Goal: Transaction & Acquisition: Download file/media

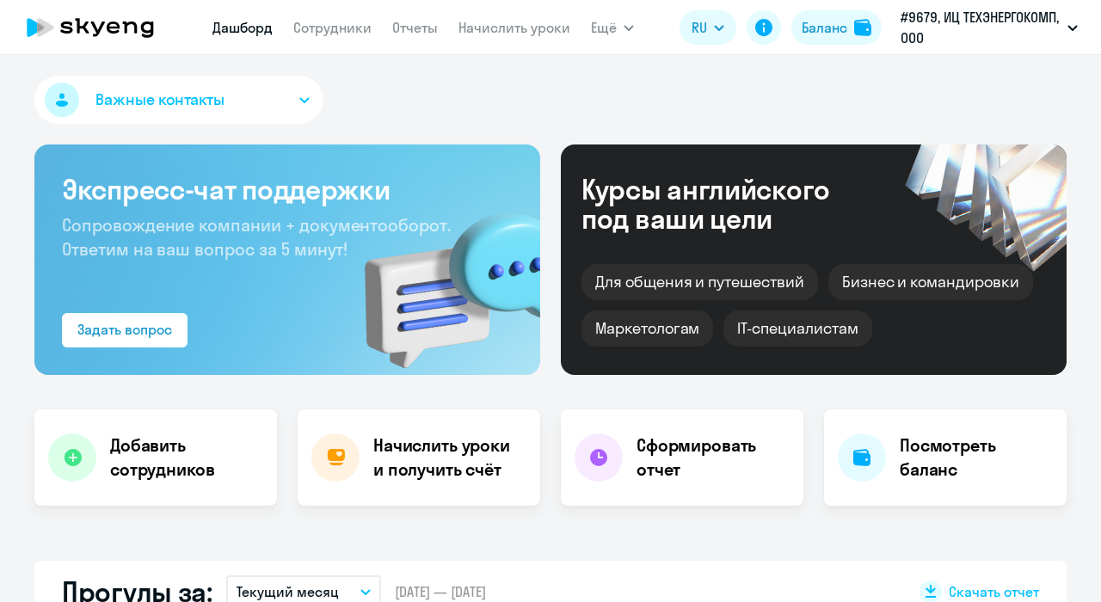
scroll to position [344, 0]
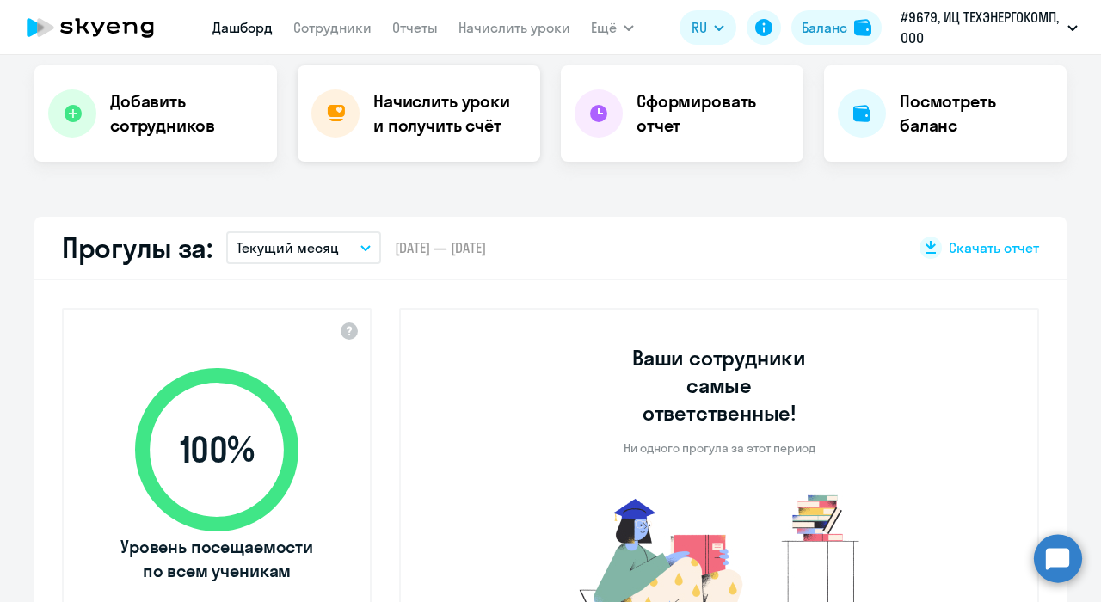
select select "30"
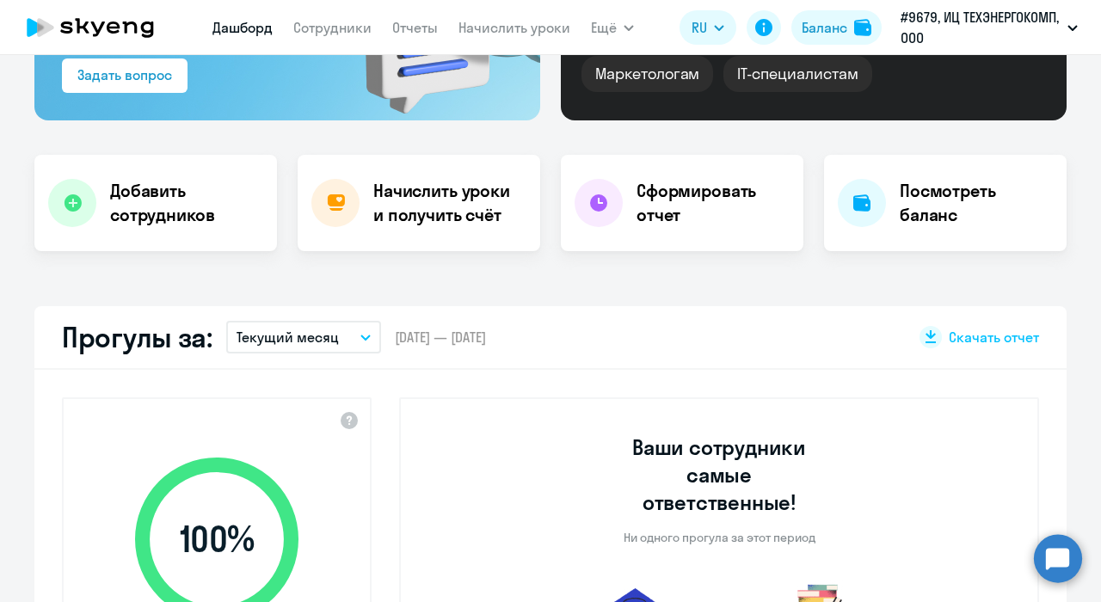
scroll to position [244, 0]
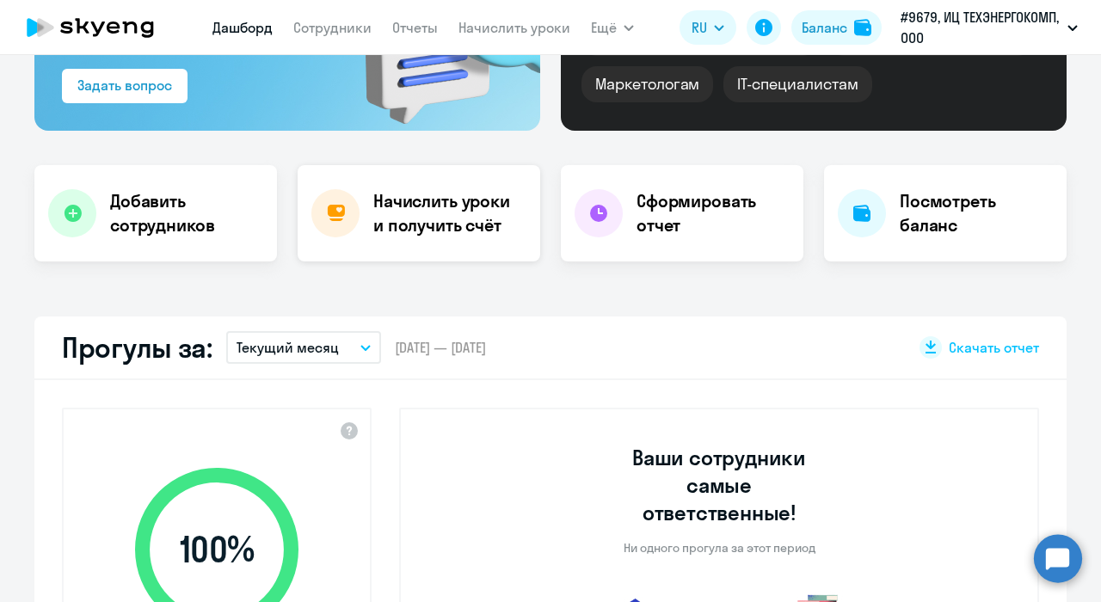
click at [435, 213] on h4 "Начислить уроки и получить счёт" at bounding box center [448, 213] width 150 height 48
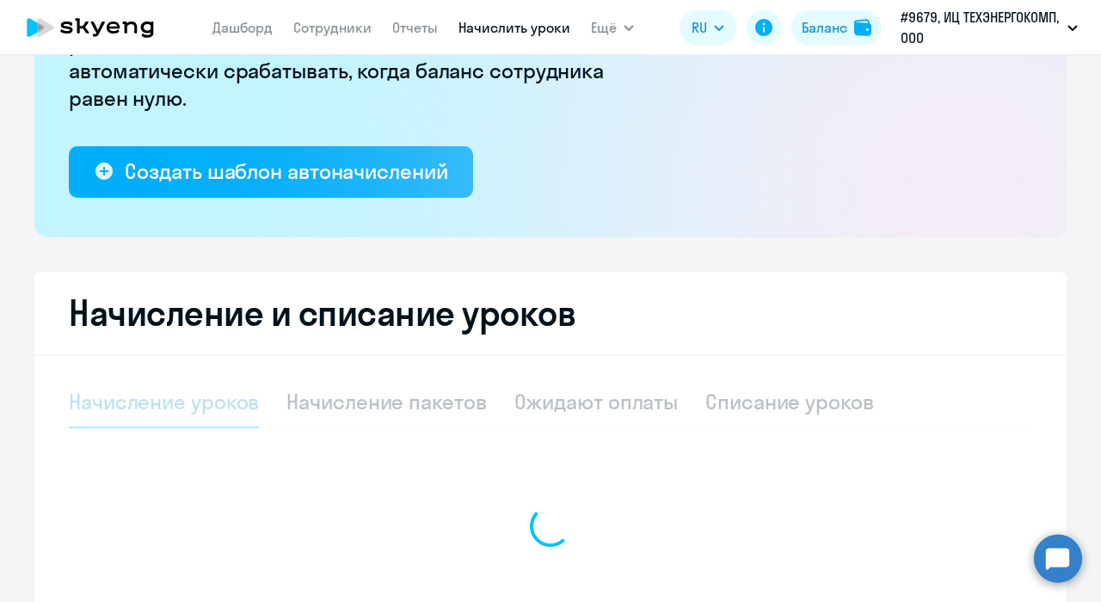
select select "10"
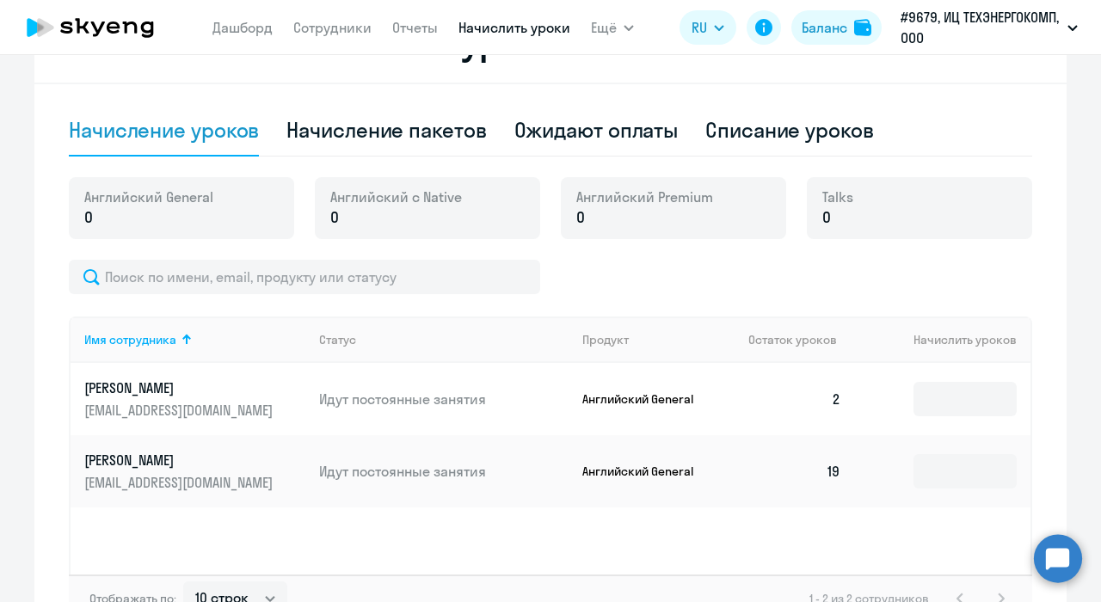
scroll to position [588, 0]
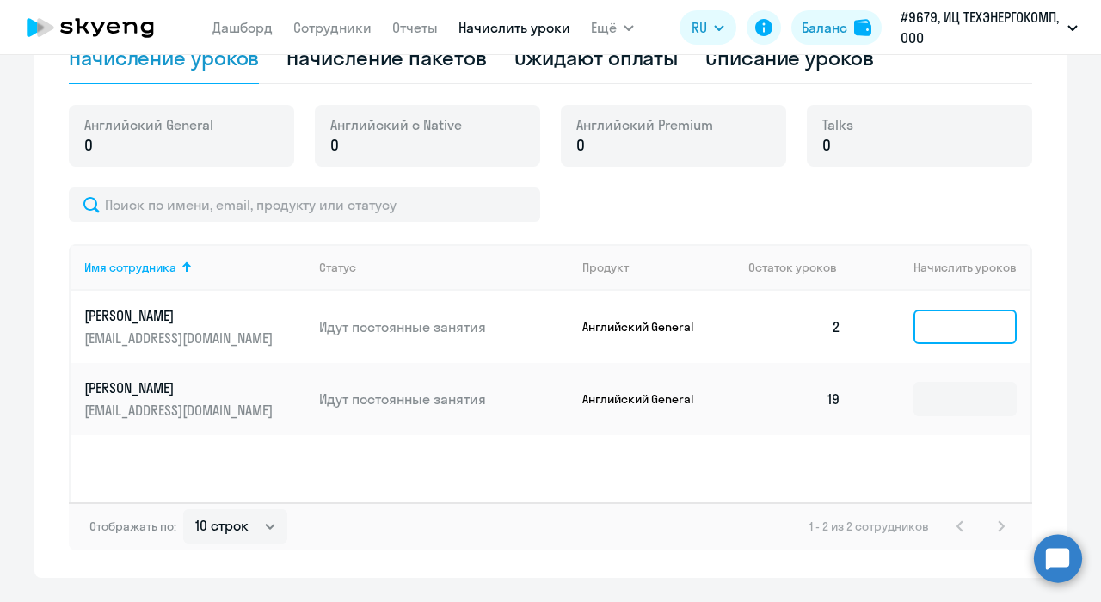
click at [953, 323] on input at bounding box center [964, 327] width 103 height 34
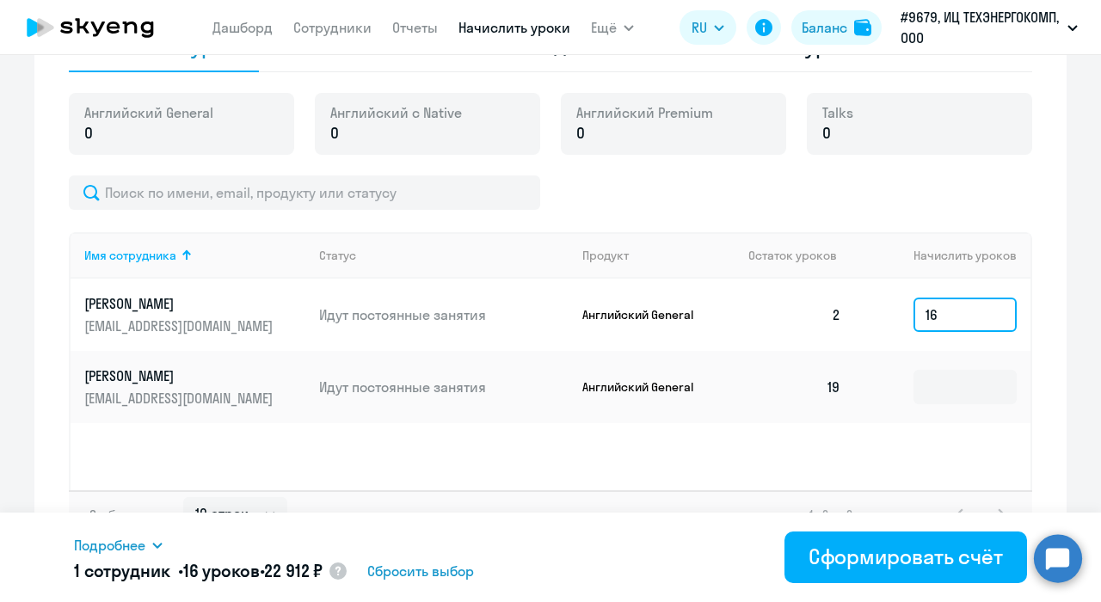
scroll to position [633, 0]
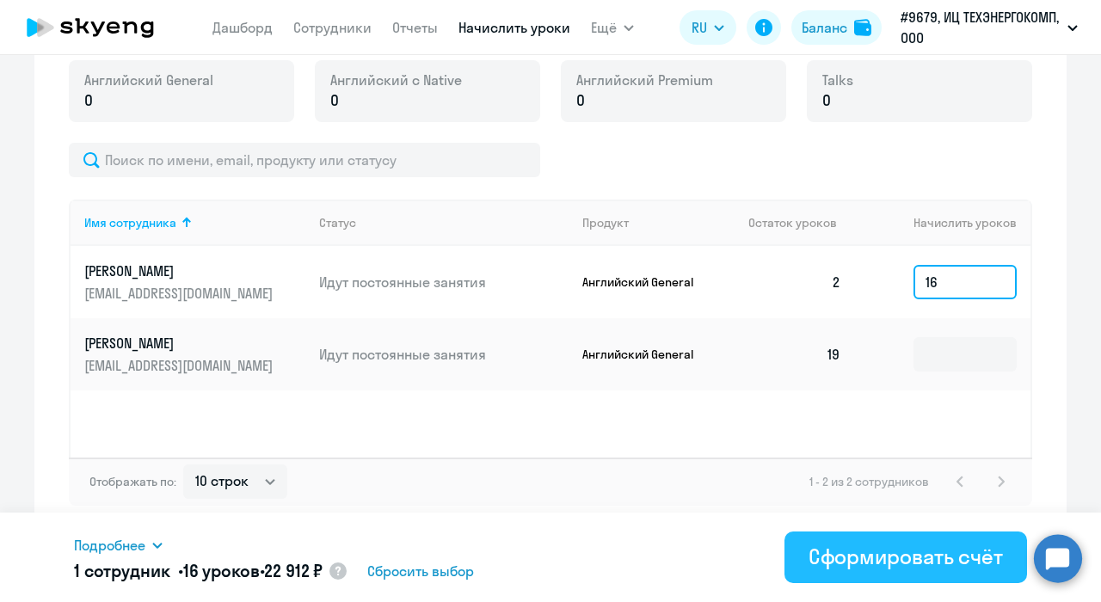
type input "16"
click at [886, 557] on div "Сформировать счёт" at bounding box center [905, 557] width 194 height 28
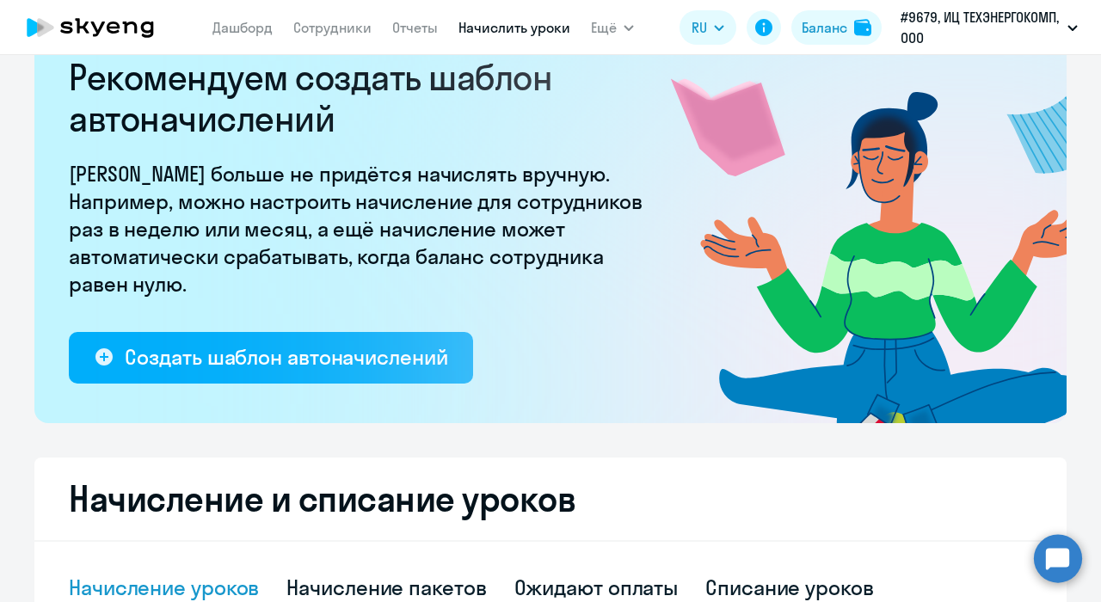
scroll to position [31, 0]
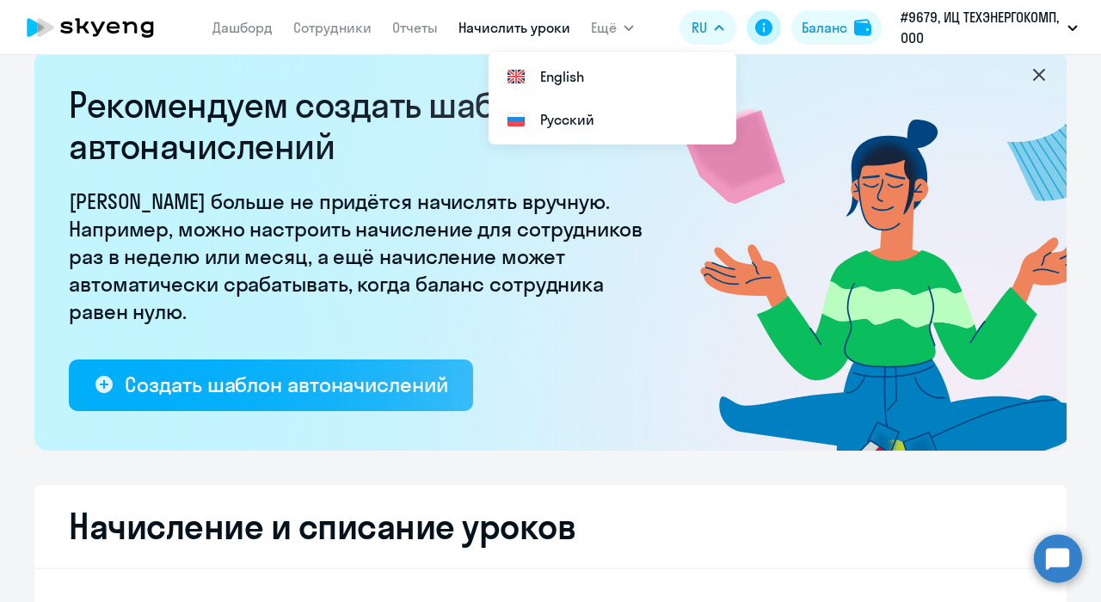
click at [762, 18] on icon at bounding box center [763, 27] width 21 height 21
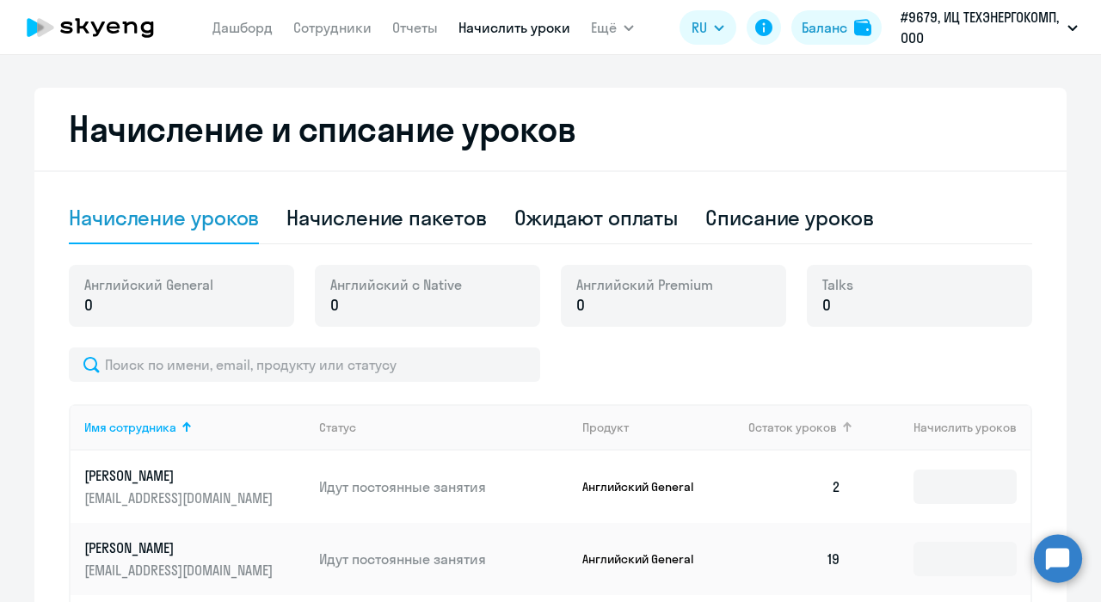
scroll to position [375, 0]
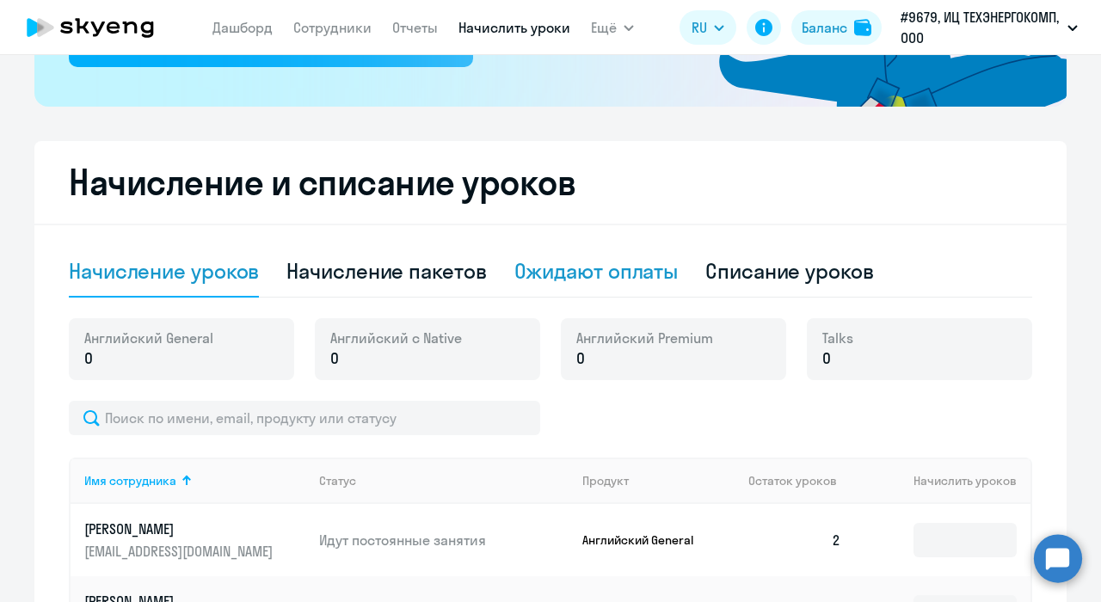
click at [647, 272] on div "Ожидают оплаты" at bounding box center [596, 271] width 164 height 28
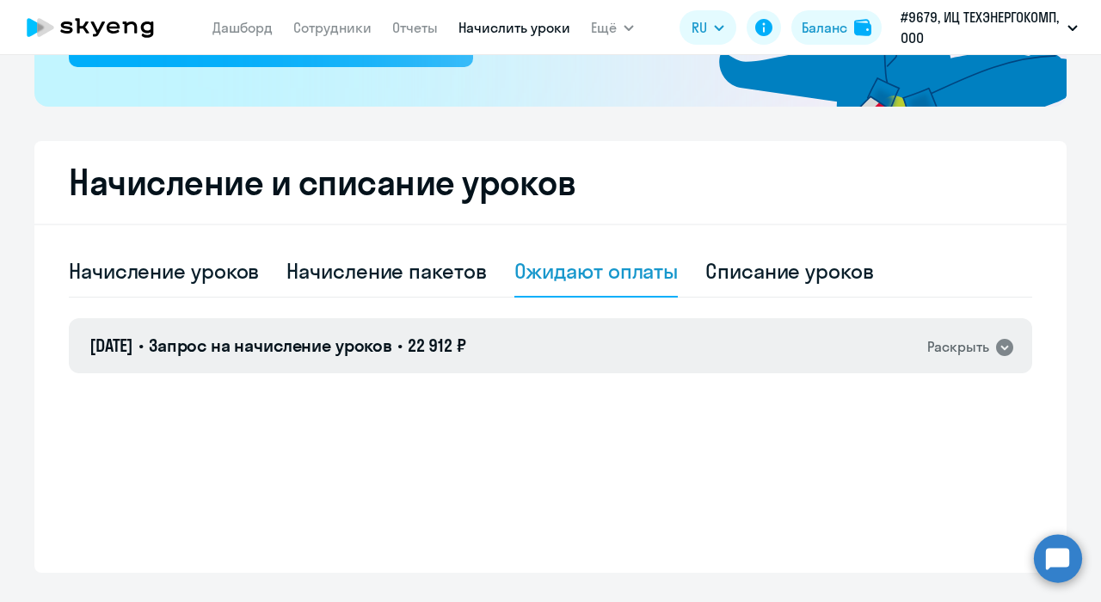
click at [928, 346] on div "Раскрыть" at bounding box center [958, 346] width 62 height 21
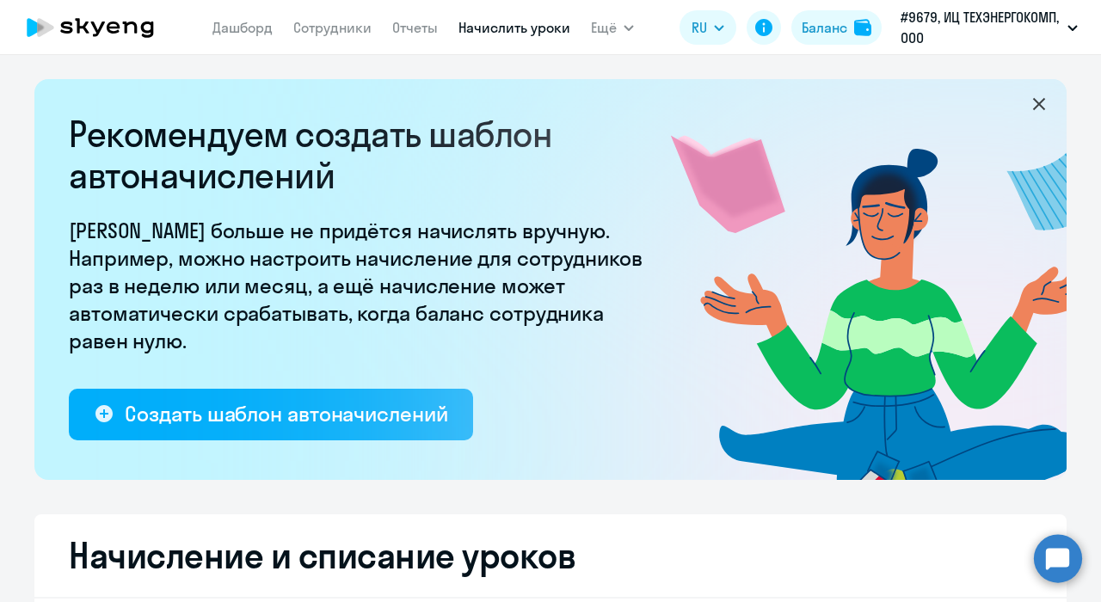
scroll to position [0, 0]
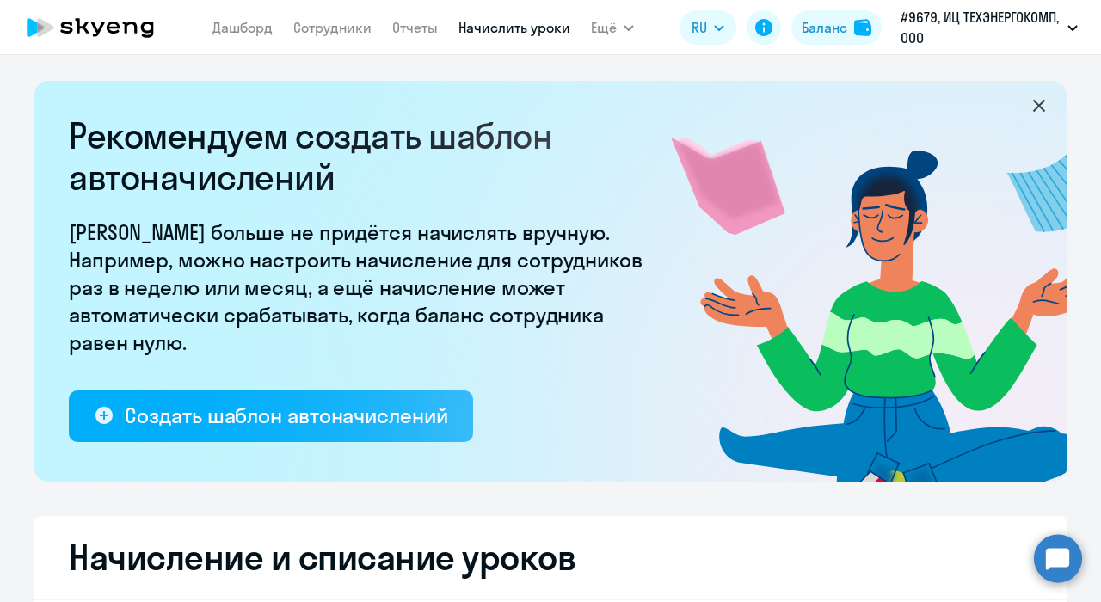
click at [1033, 104] on icon at bounding box center [1039, 106] width 12 height 12
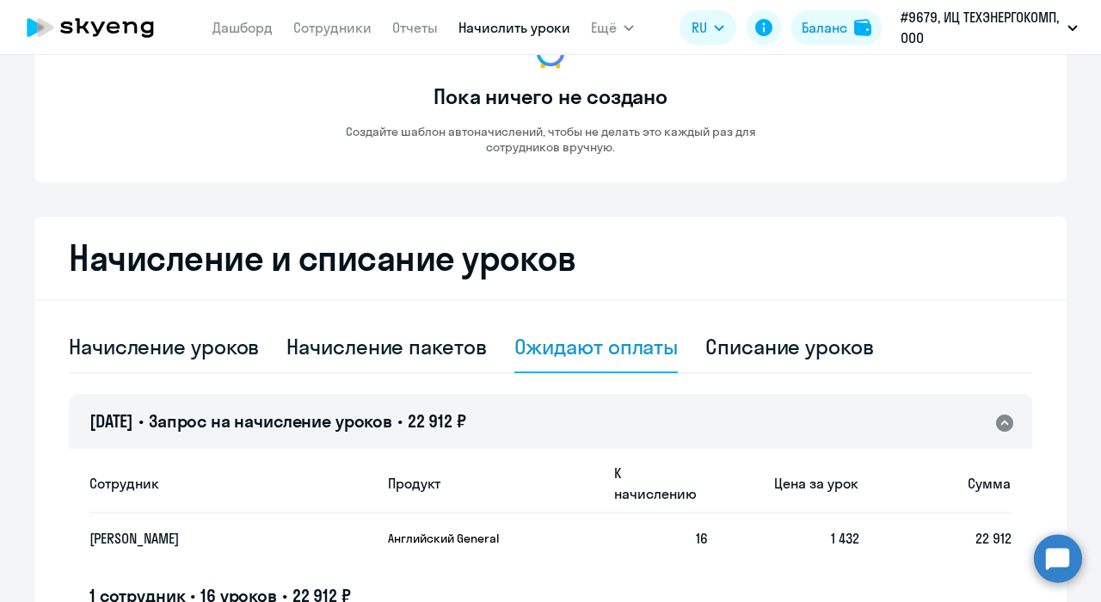
scroll to position [12, 0]
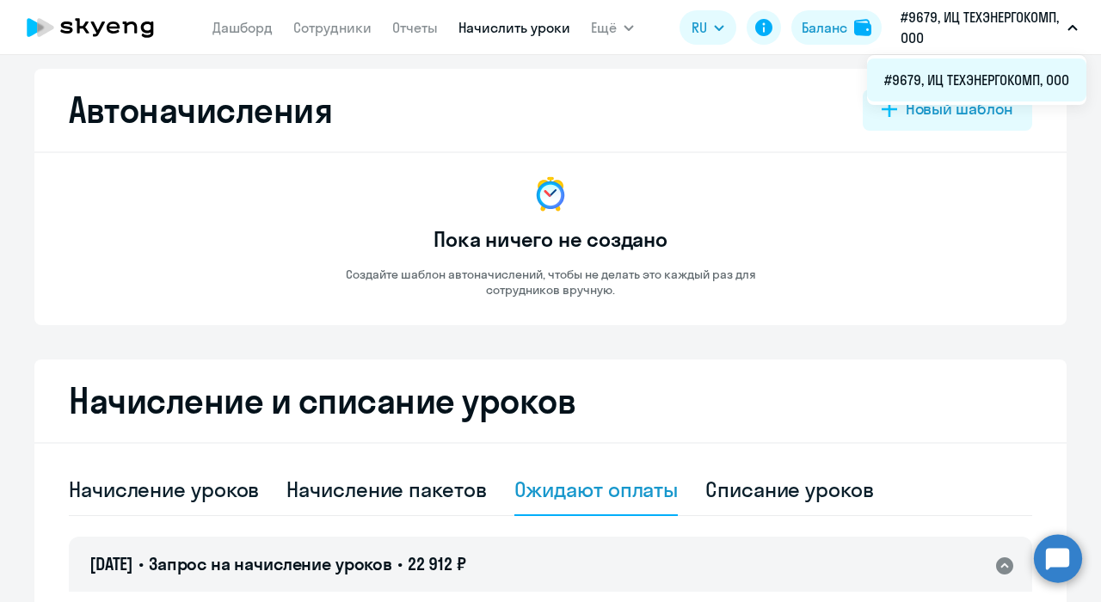
click at [1024, 82] on li "#9679, ИЦ ТЕХЭНЕРГОКОМП, ООО" at bounding box center [976, 79] width 219 height 43
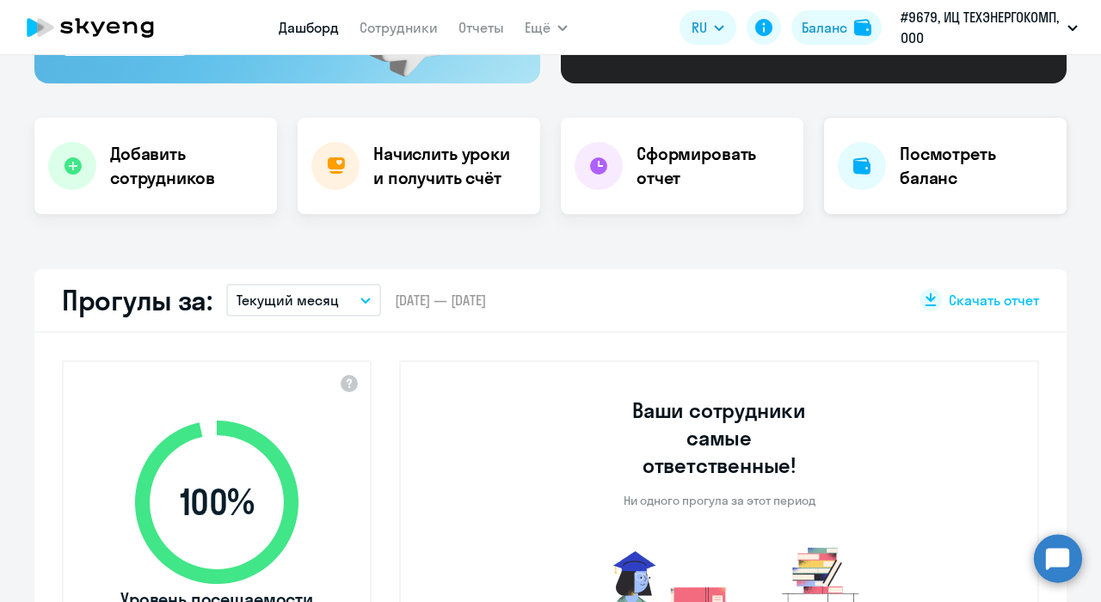
scroll to position [356, 0]
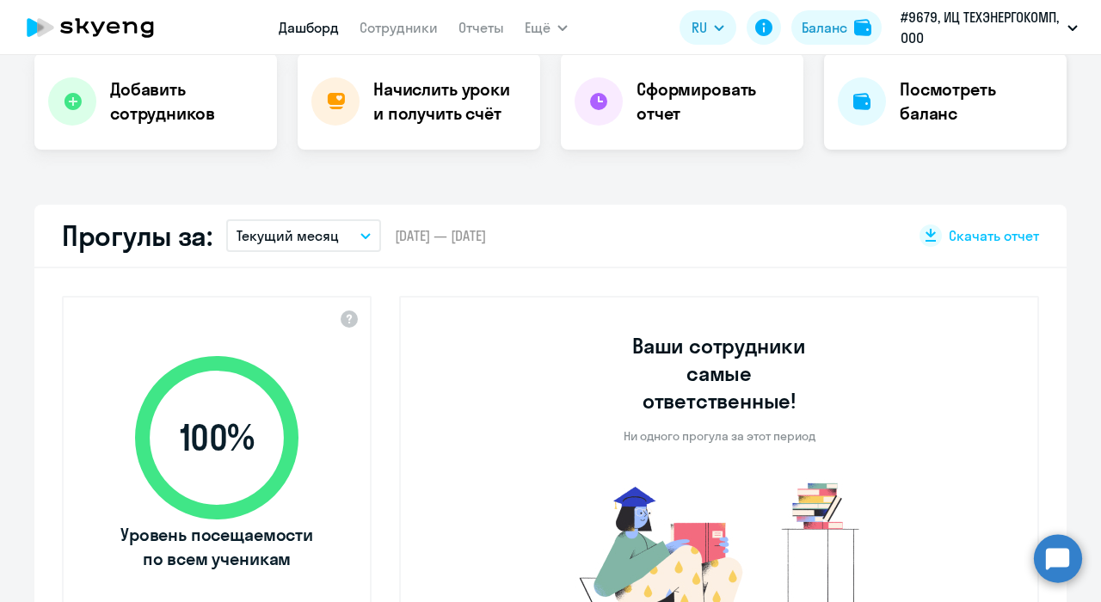
select select "30"
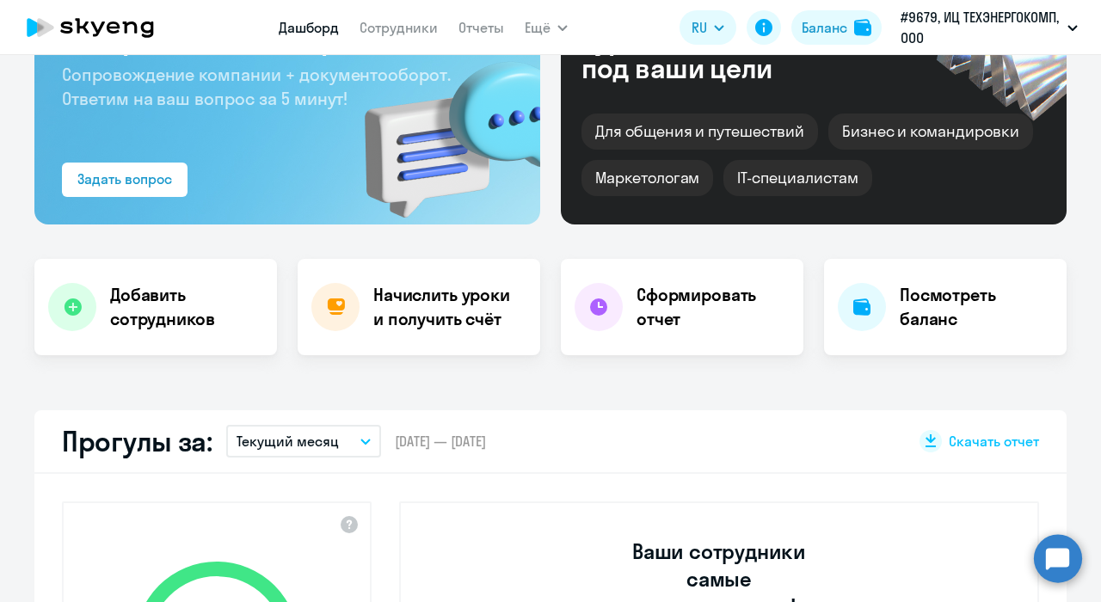
scroll to position [98, 0]
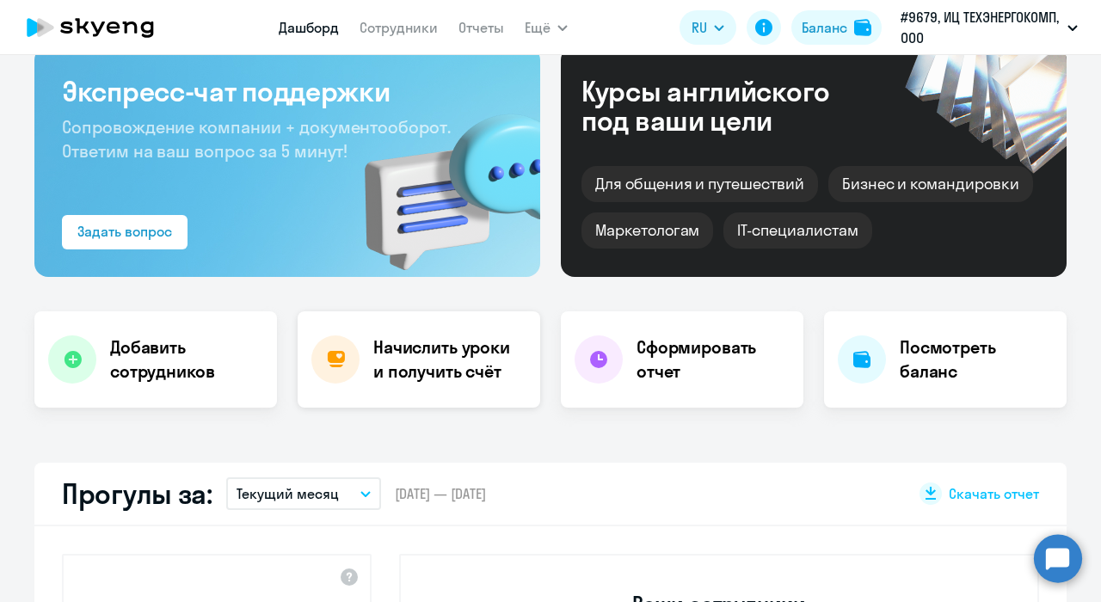
click at [443, 352] on h4 "Начислить уроки и получить счёт" at bounding box center [448, 359] width 150 height 48
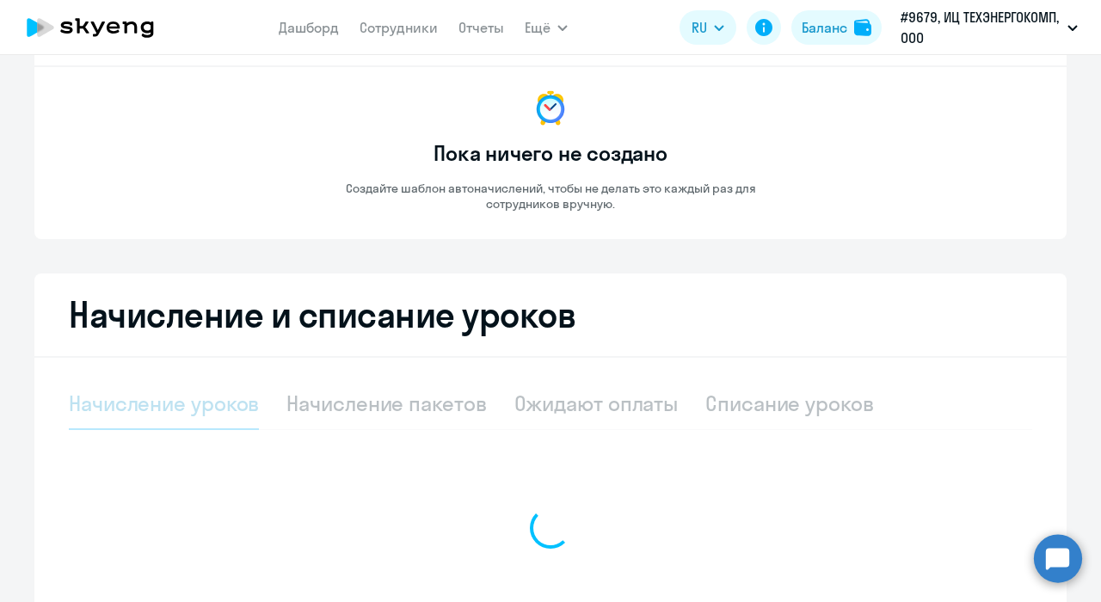
select select "10"
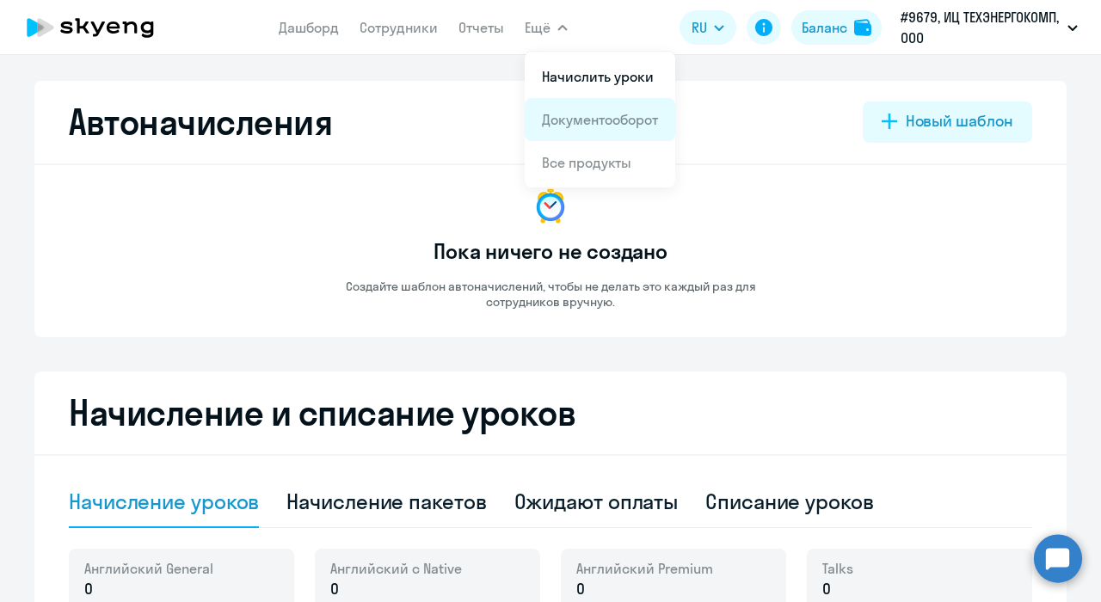
click at [569, 128] on app-menu-item-link "Документооборот" at bounding box center [600, 119] width 116 height 21
click at [636, 119] on link "Документооборот" at bounding box center [600, 119] width 116 height 17
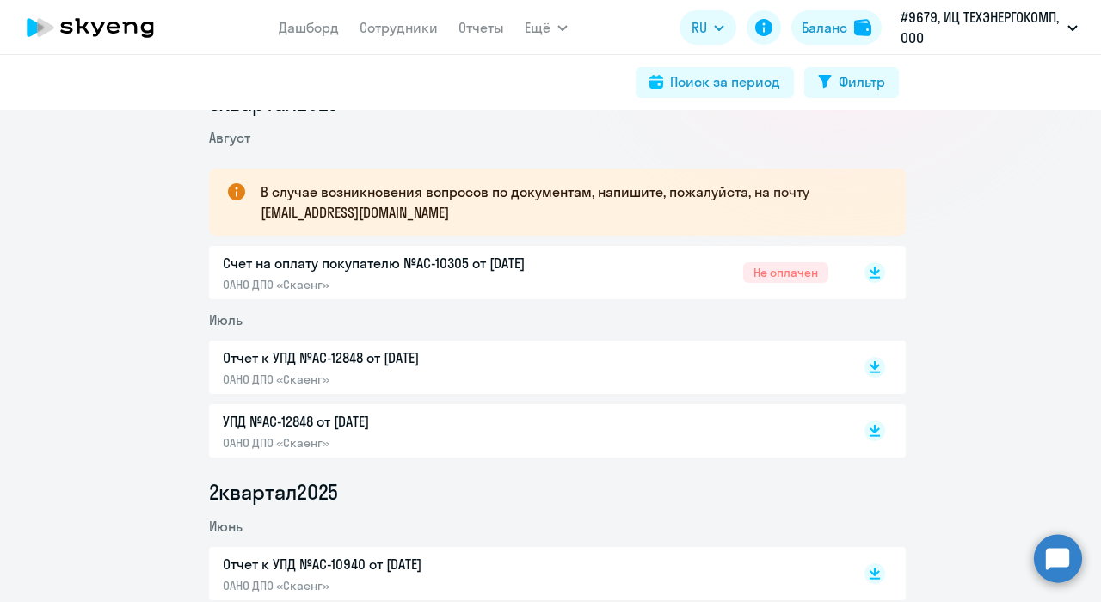
scroll to position [258, 0]
click at [869, 273] on rect at bounding box center [874, 271] width 21 height 21
